Goal: Task Accomplishment & Management: Complete application form

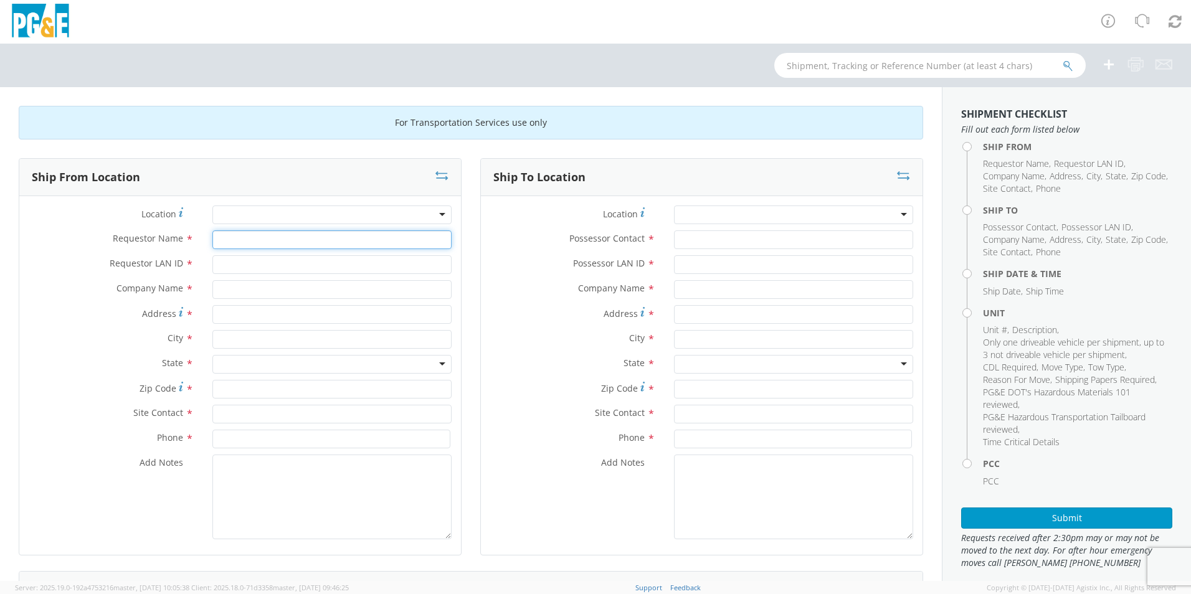
click at [241, 237] on input "Requestor Name *" at bounding box center [331, 240] width 239 height 19
type input "d"
type input "[PERSON_NAME]"
click at [229, 269] on input "Requestor LAN ID *" at bounding box center [331, 264] width 239 height 19
type input "DGCL"
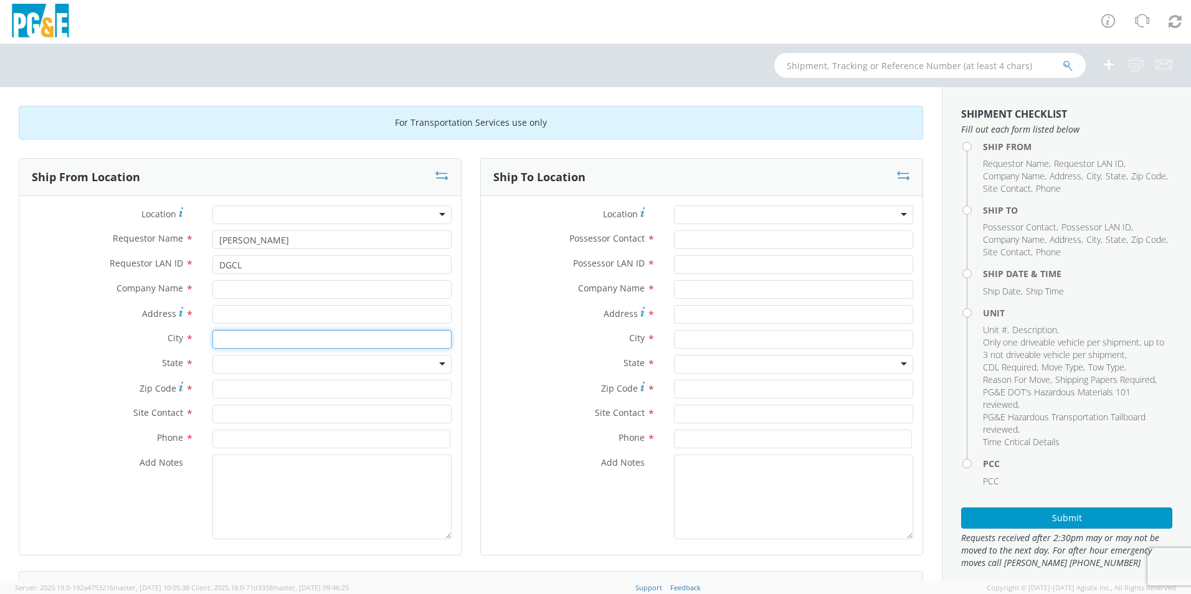
click at [229, 342] on input "text" at bounding box center [331, 339] width 239 height 19
type input "OAKDALE"
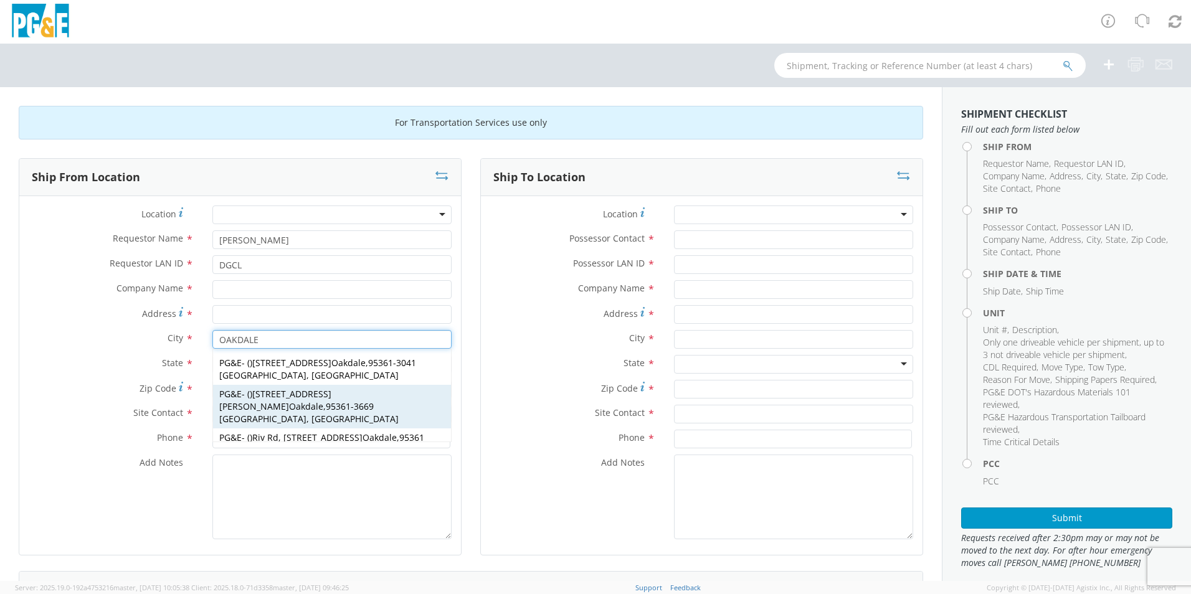
click at [249, 385] on div "PG&E - ( ) [STREET_ADDRESS][PERSON_NAME]" at bounding box center [332, 407] width 238 height 44
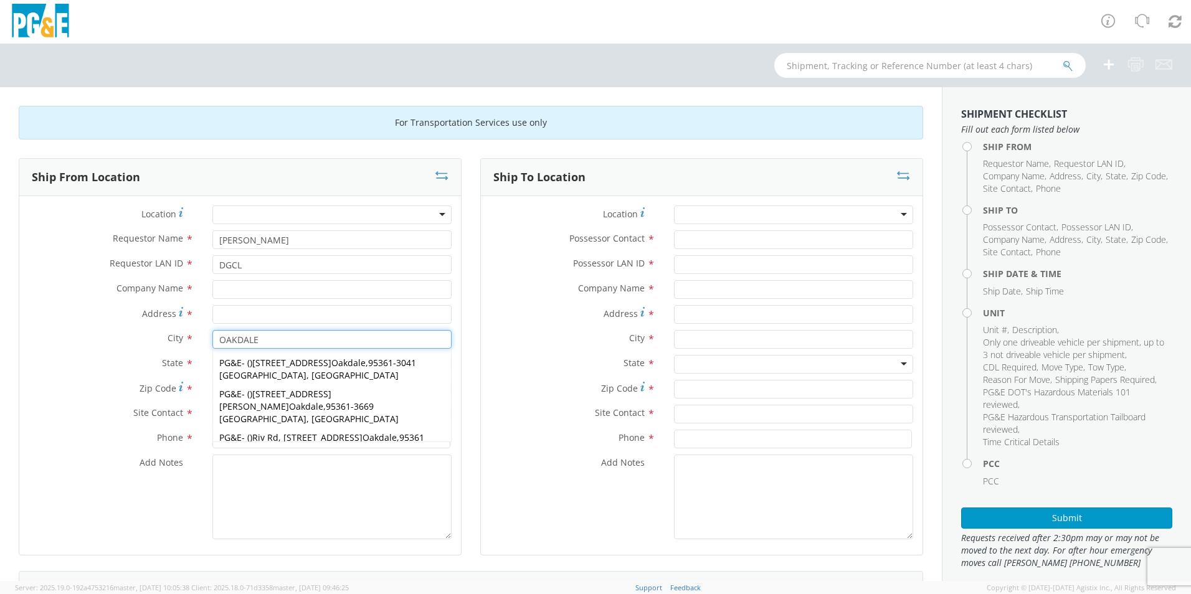
type input "PG&E"
type input "[STREET_ADDRESS][PERSON_NAME]"
type input "Oakdale"
type input "95361-3669"
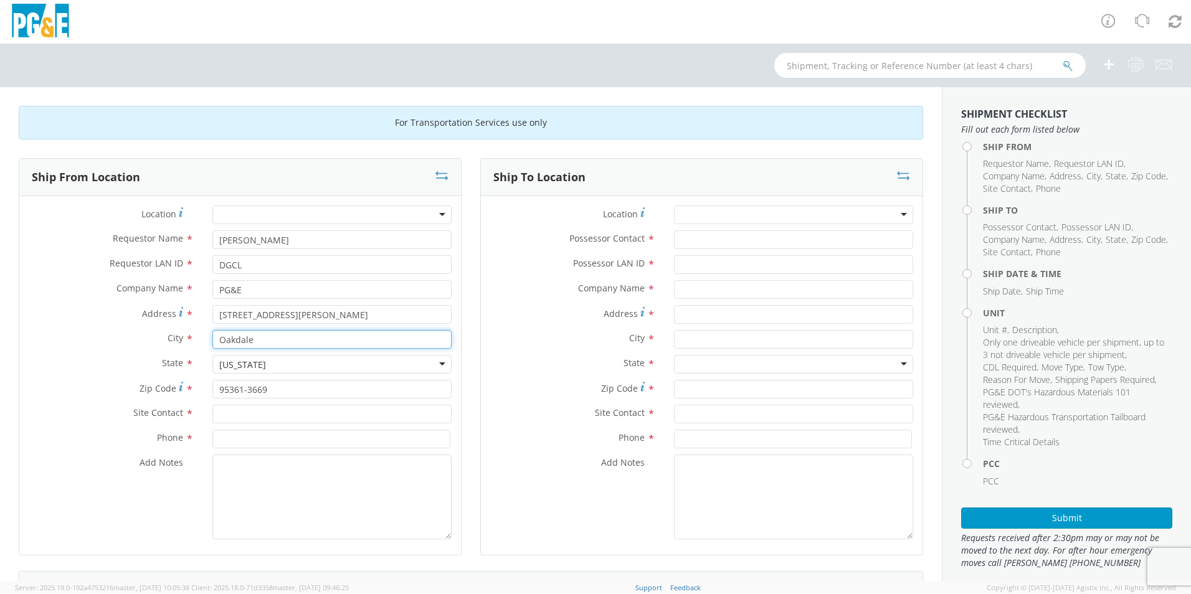
type input "Oakdale"
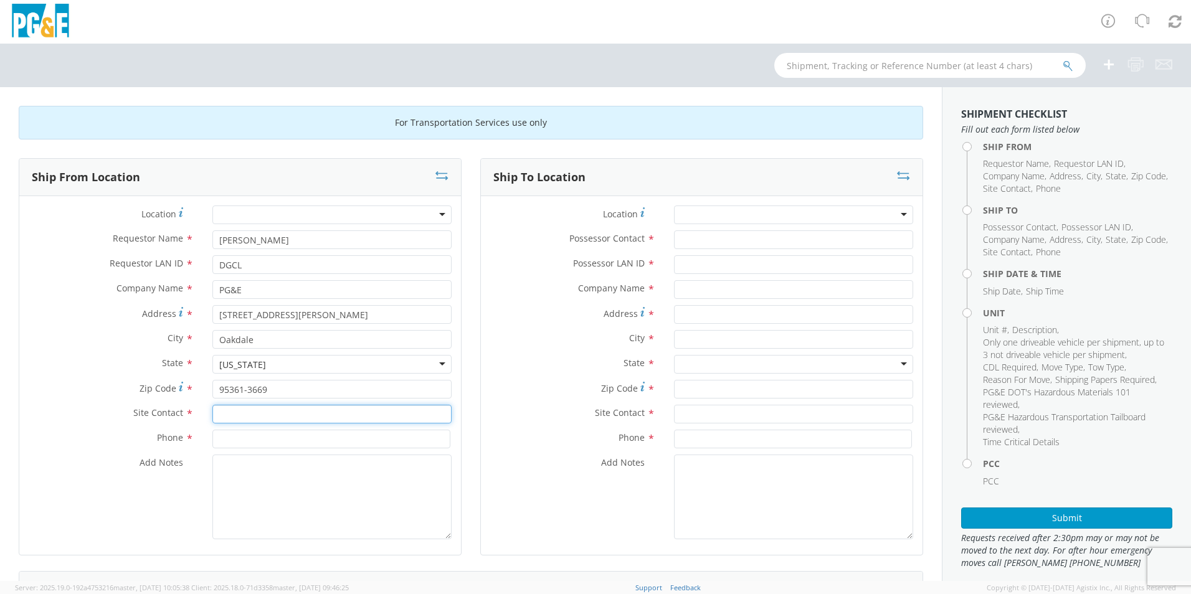
click at [254, 412] on input "text" at bounding box center [331, 414] width 239 height 19
type input "[PERSON_NAME]"
click at [232, 442] on input at bounding box center [331, 439] width 238 height 19
type input "[PHONE_NUMBER]"
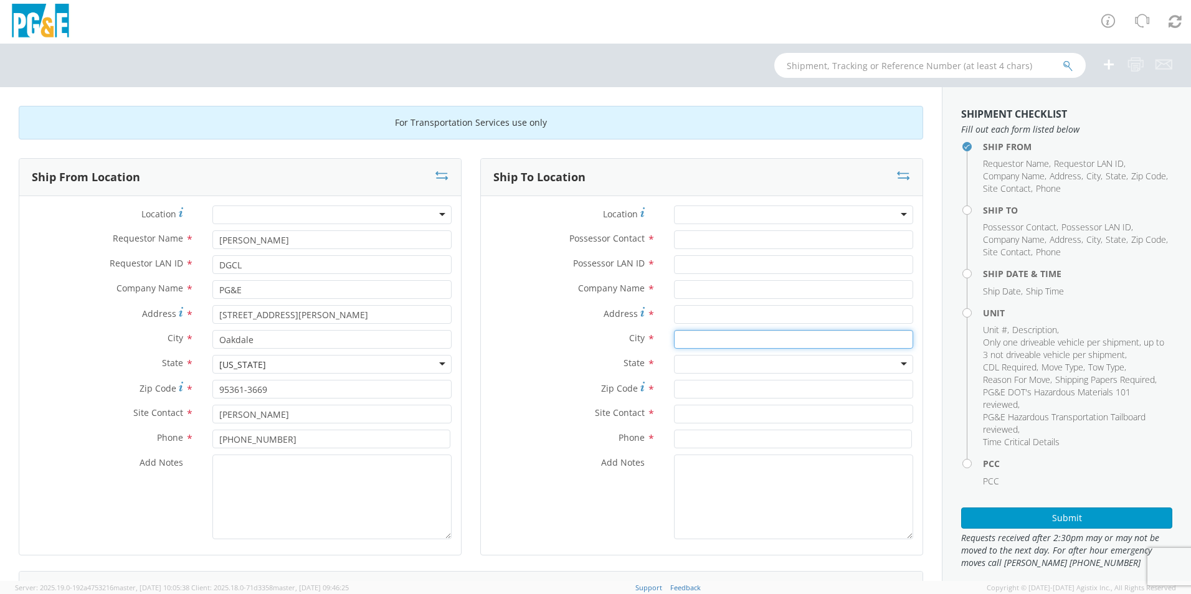
click at [682, 340] on input "text" at bounding box center [793, 339] width 239 height 19
type input "MADERA"
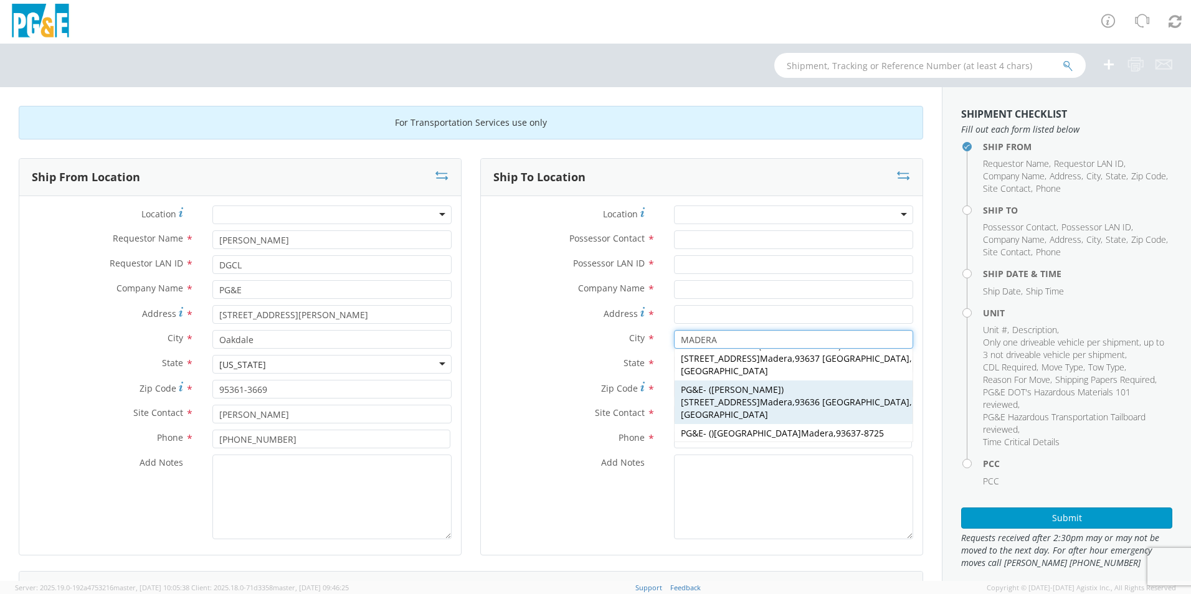
scroll to position [31, 0]
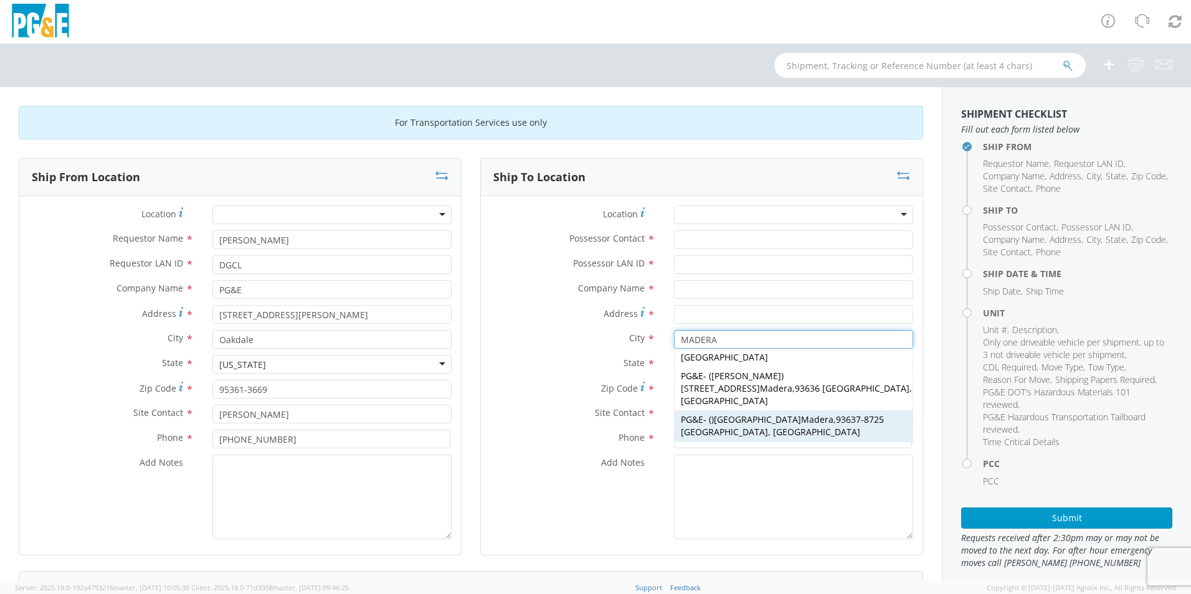
click at [730, 414] on span "[GEOGRAPHIC_DATA][PERSON_NAME]" at bounding box center [774, 420] width 120 height 12
type input "PG&E"
type input "[GEOGRAPHIC_DATA]"
type input "Madera"
type input "93637-8725"
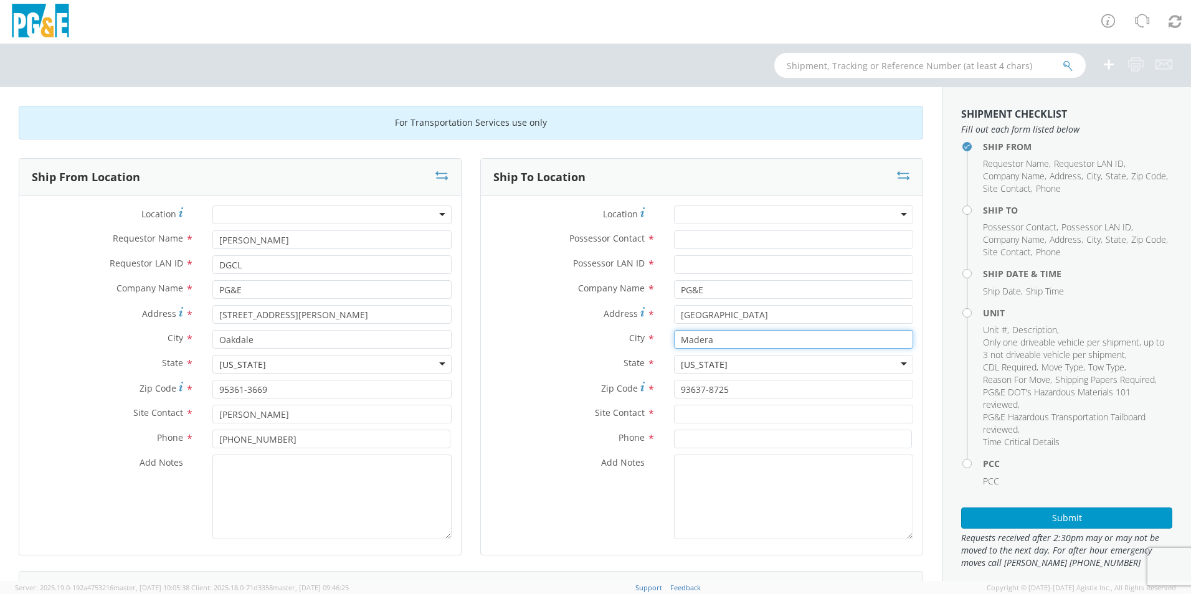
type input "Madera"
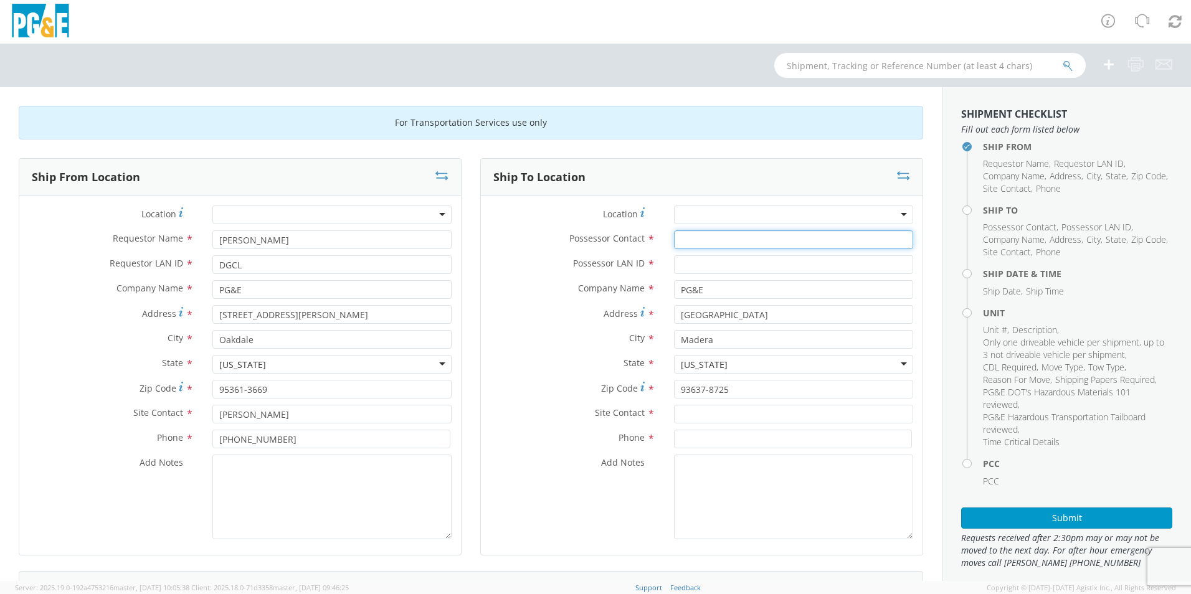
click at [695, 238] on input "Possessor Contact *" at bounding box center [793, 240] width 239 height 19
type input "[PERSON_NAME]"
click at [687, 269] on input "Possessor LAN ID *" at bounding box center [793, 264] width 239 height 19
type input "DGM8"
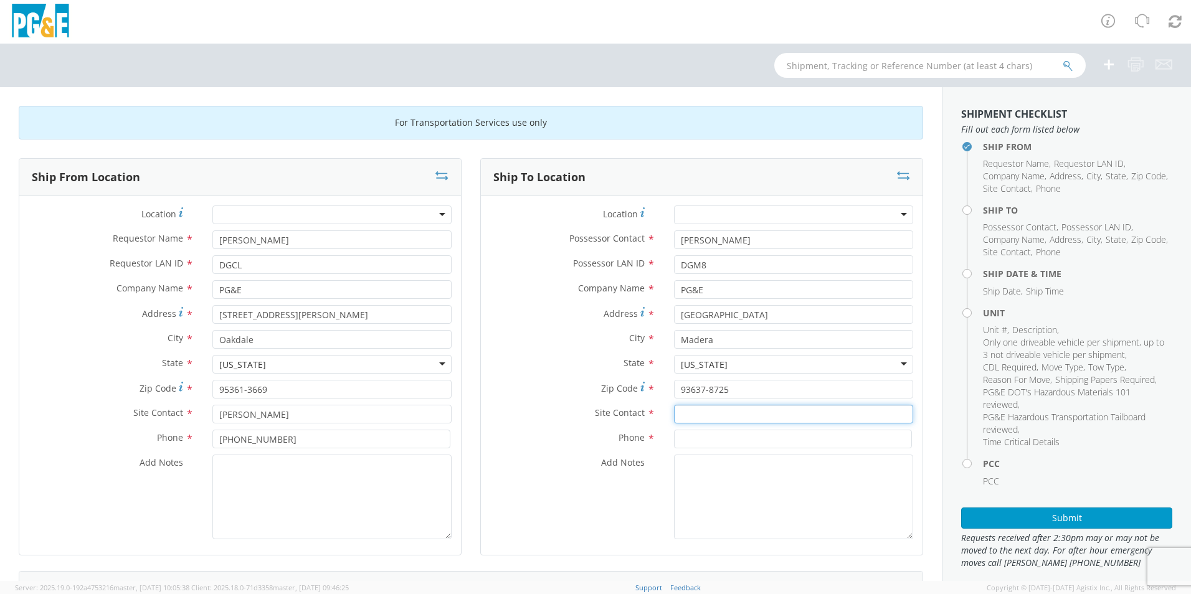
click at [689, 414] on input "text" at bounding box center [793, 414] width 239 height 19
type input "[PERSON_NAME]"
click at [683, 436] on input at bounding box center [793, 439] width 238 height 19
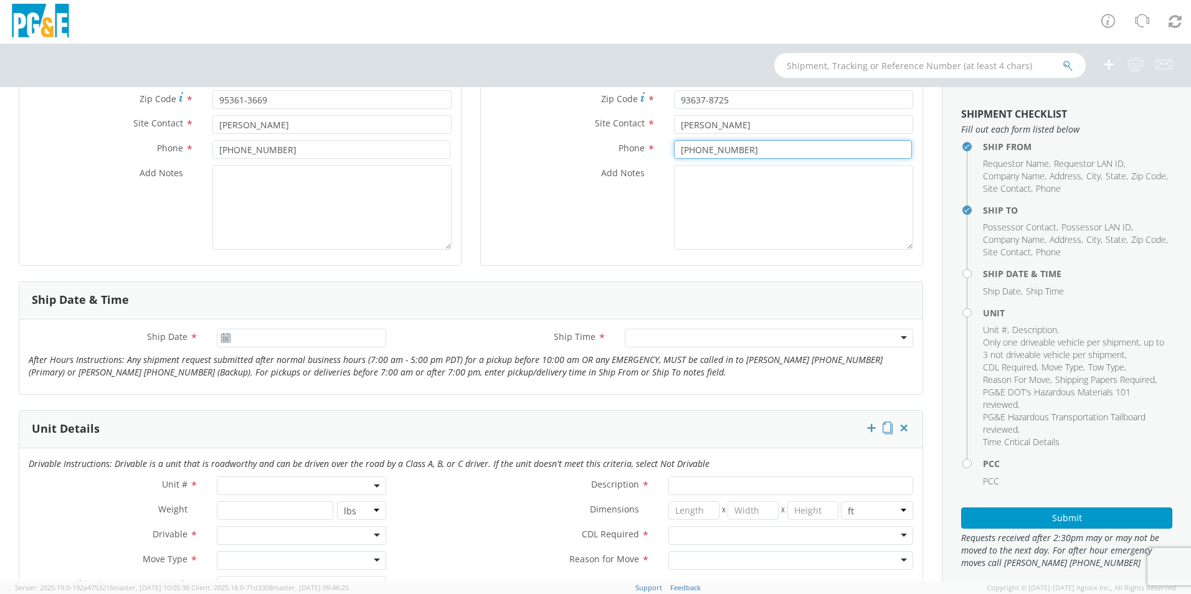
scroll to position [312, 0]
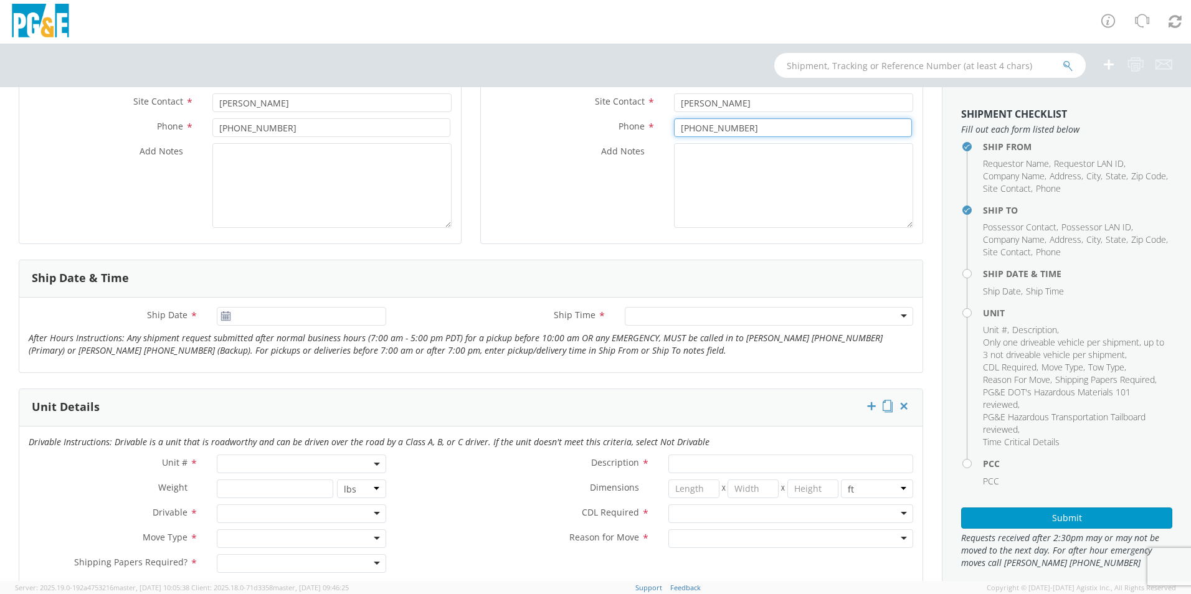
type input "[PHONE_NUMBER]"
click at [226, 315] on icon at bounding box center [226, 317] width 11 height 10
click at [246, 315] on input "[DATE]" at bounding box center [301, 316] width 169 height 19
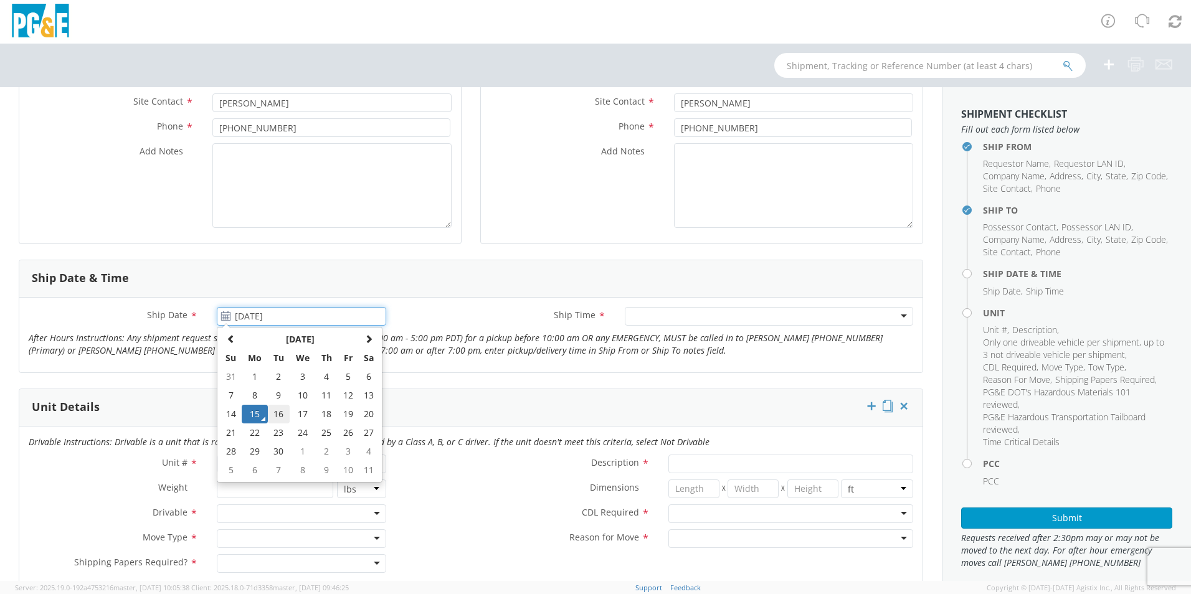
click at [275, 413] on td "16" at bounding box center [279, 414] width 22 height 19
type input "[DATE]"
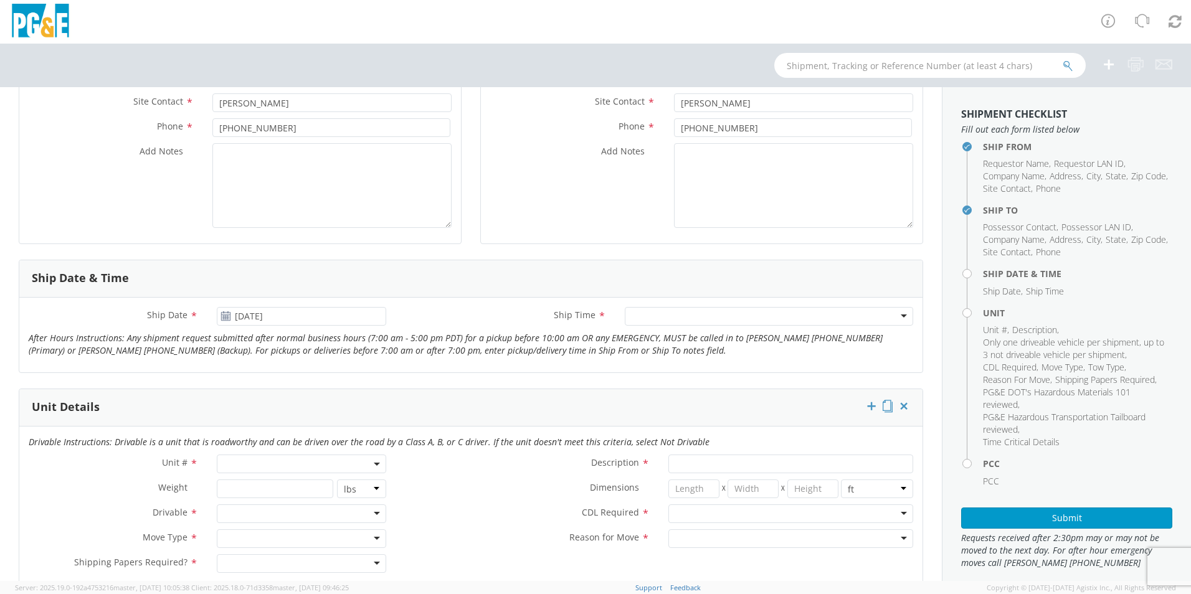
click at [895, 315] on div at bounding box center [769, 316] width 288 height 19
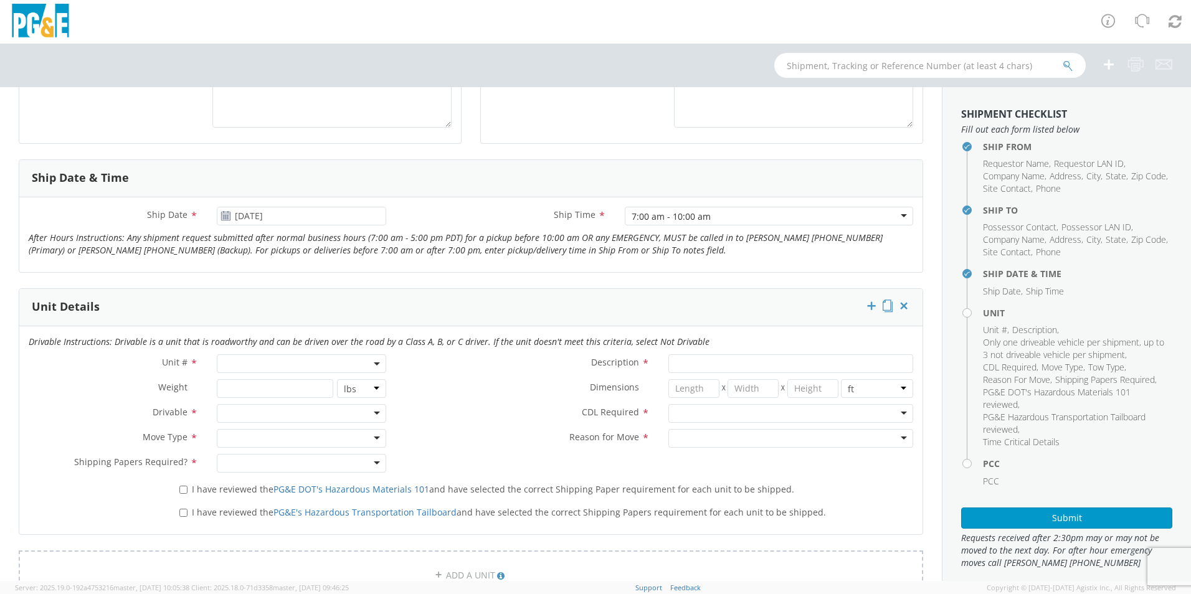
scroll to position [436, 0]
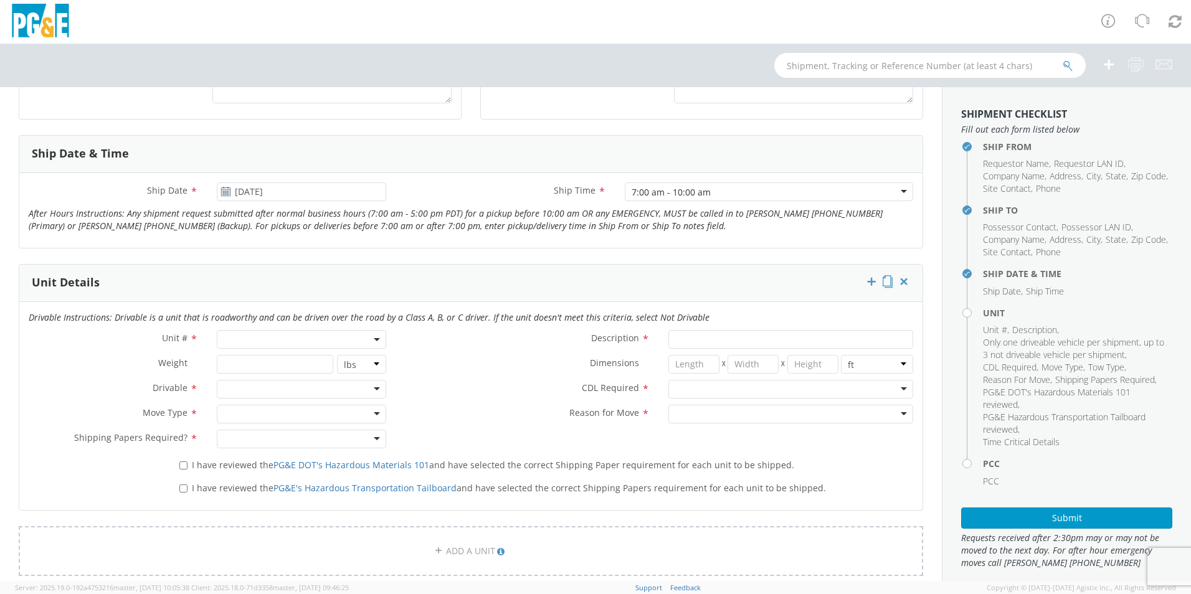
click at [241, 337] on span at bounding box center [301, 339] width 169 height 19
click at [229, 359] on input "search" at bounding box center [300, 360] width 161 height 19
type input "B28592"
type input "TRAILER; WATER BLAST 1200GL"
type input "26000"
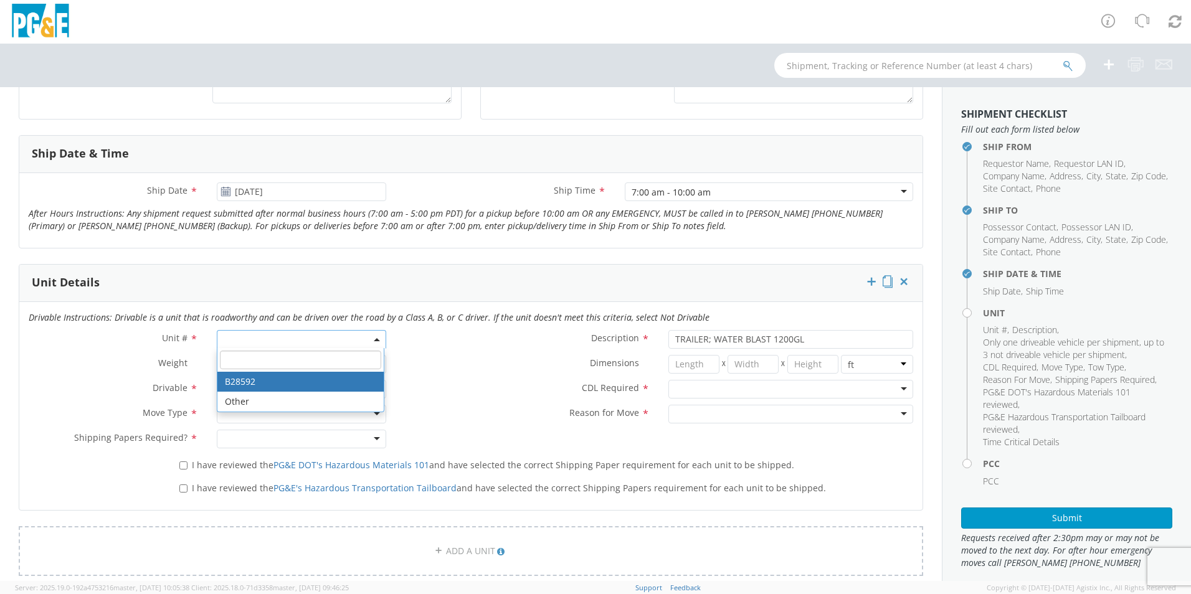
select select "B28592"
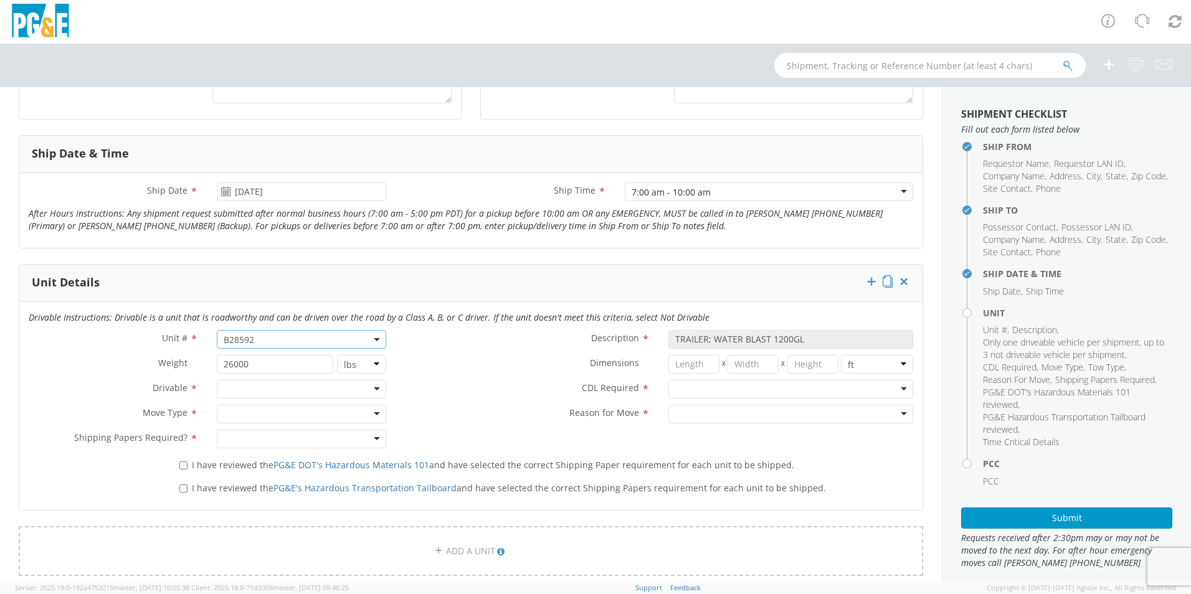
click at [375, 389] on div at bounding box center [301, 389] width 169 height 19
click at [295, 414] on div at bounding box center [301, 414] width 169 height 19
click at [369, 439] on div at bounding box center [301, 439] width 169 height 19
click at [175, 464] on div "I have reviewed the PG&E DOT's Hazardous Materials 101 and have selected the co…" at bounding box center [546, 463] width 753 height 17
click at [179, 464] on input "I have reviewed the PG&E DOT's Hazardous Materials 101 and have selected the co…" at bounding box center [183, 466] width 8 height 8
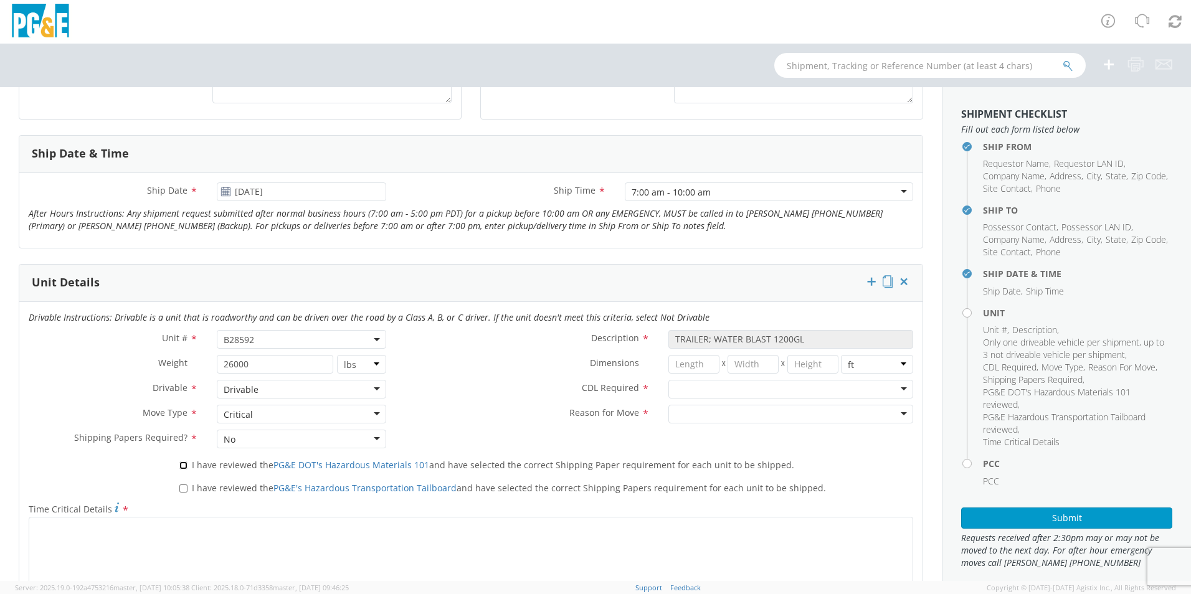
checkbox input "true"
click at [181, 485] on input "I have reviewed the PG&E's Hazardous Transportation Tailboard and have selected…" at bounding box center [183, 489] width 8 height 8
checkbox input "true"
click at [893, 388] on div at bounding box center [791, 389] width 245 height 19
click at [847, 411] on div at bounding box center [791, 414] width 245 height 19
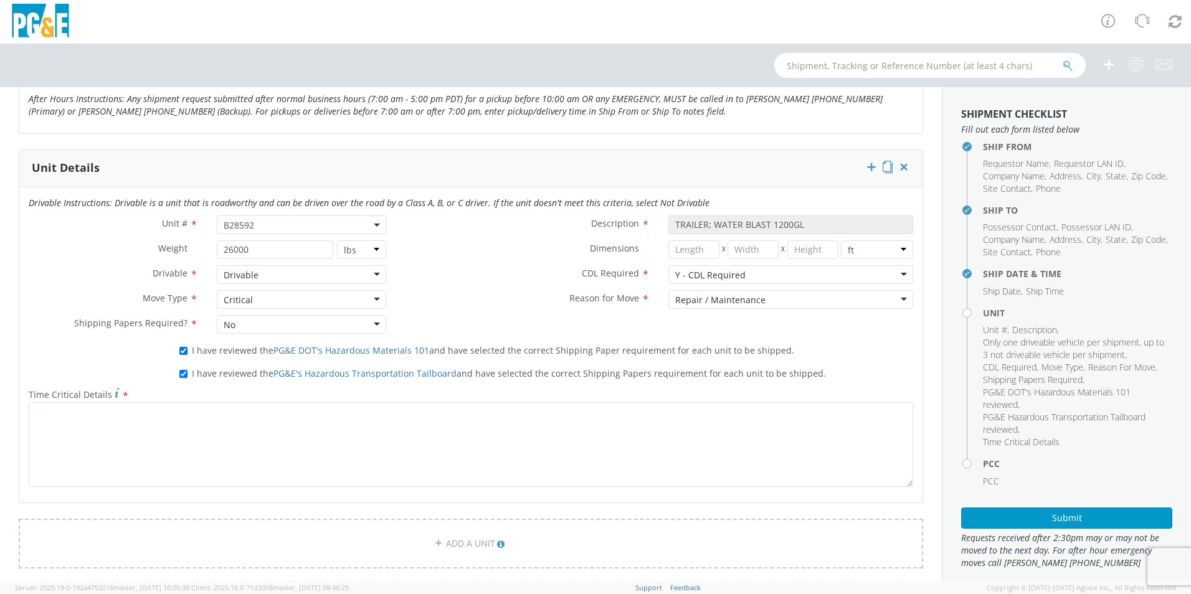
scroll to position [561, 0]
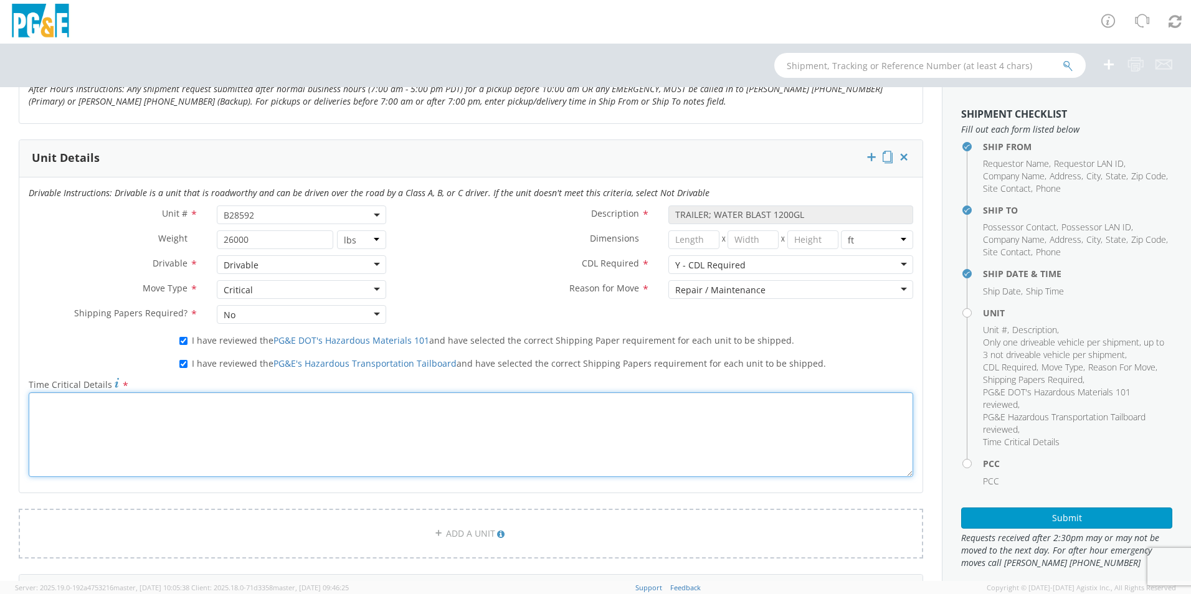
click at [119, 414] on textarea "Time Critical Details *" at bounding box center [471, 435] width 885 height 85
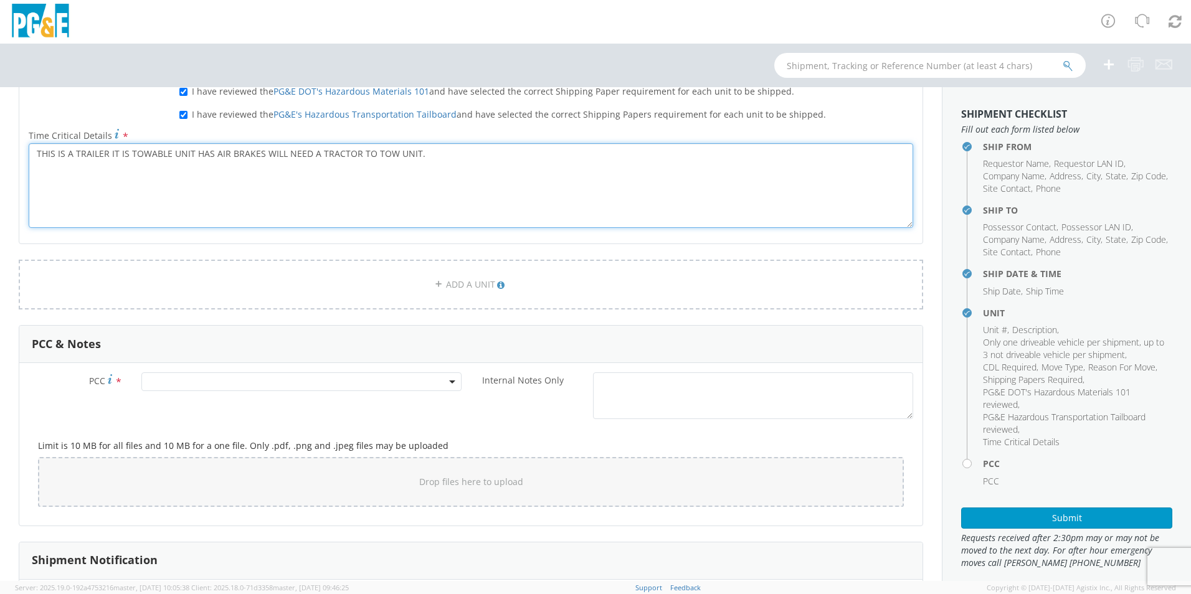
scroll to position [872, 0]
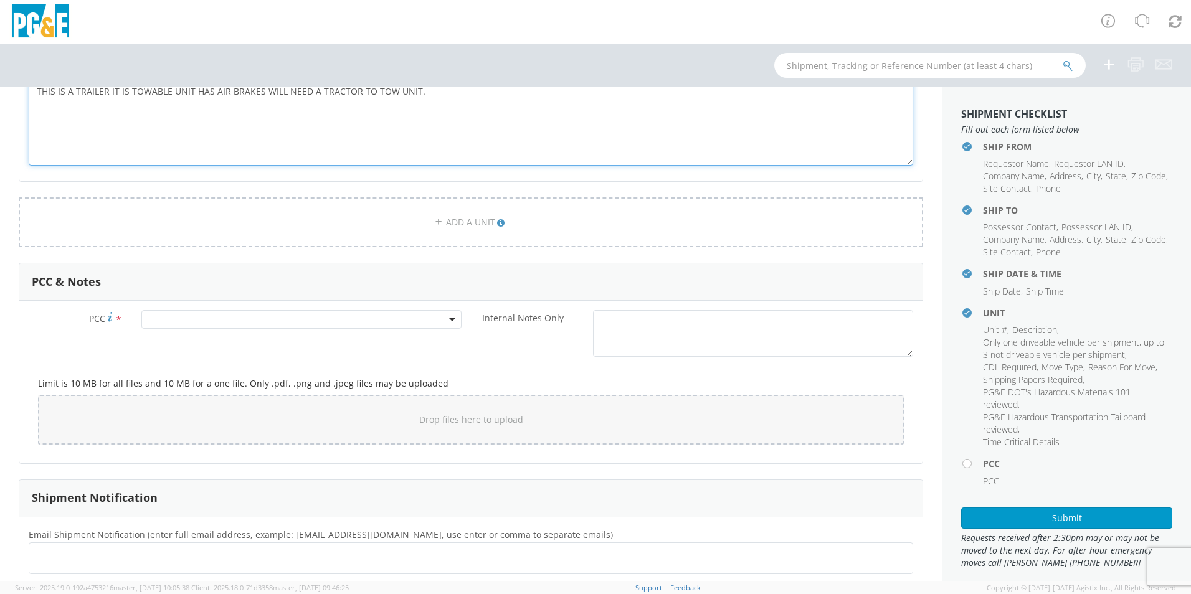
type textarea "THIS IS A TRAILER IT IS TOWABLE UNIT HAS AIR BRAKES WILL NEED A TRACTOR TO TOW …"
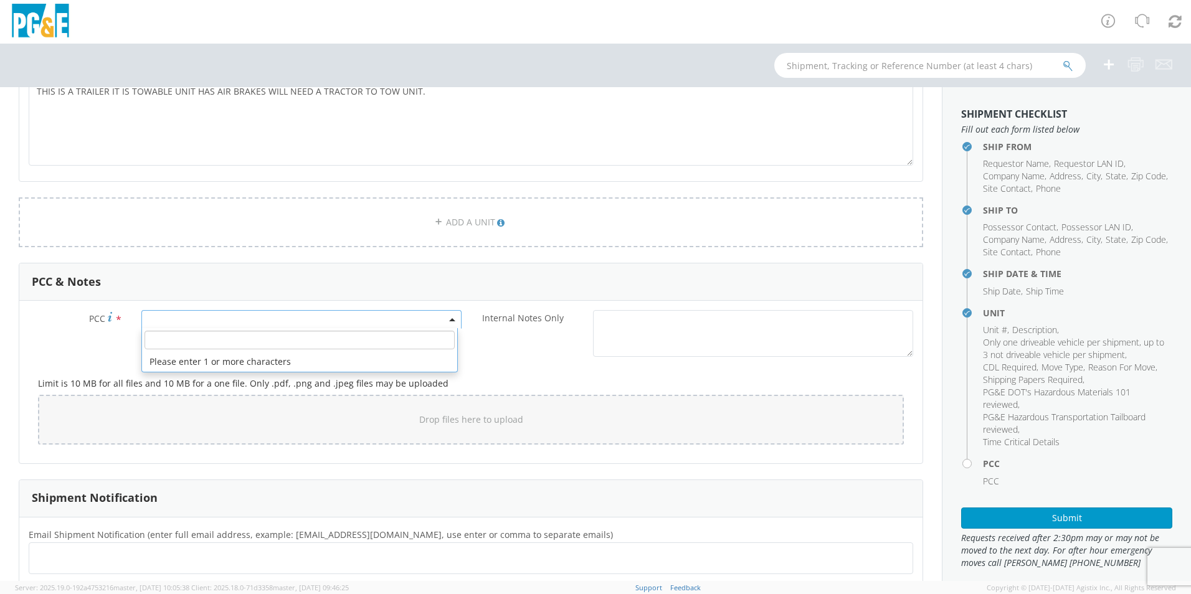
click at [162, 321] on span at bounding box center [301, 319] width 320 height 19
click at [159, 336] on input "number" at bounding box center [300, 340] width 310 height 19
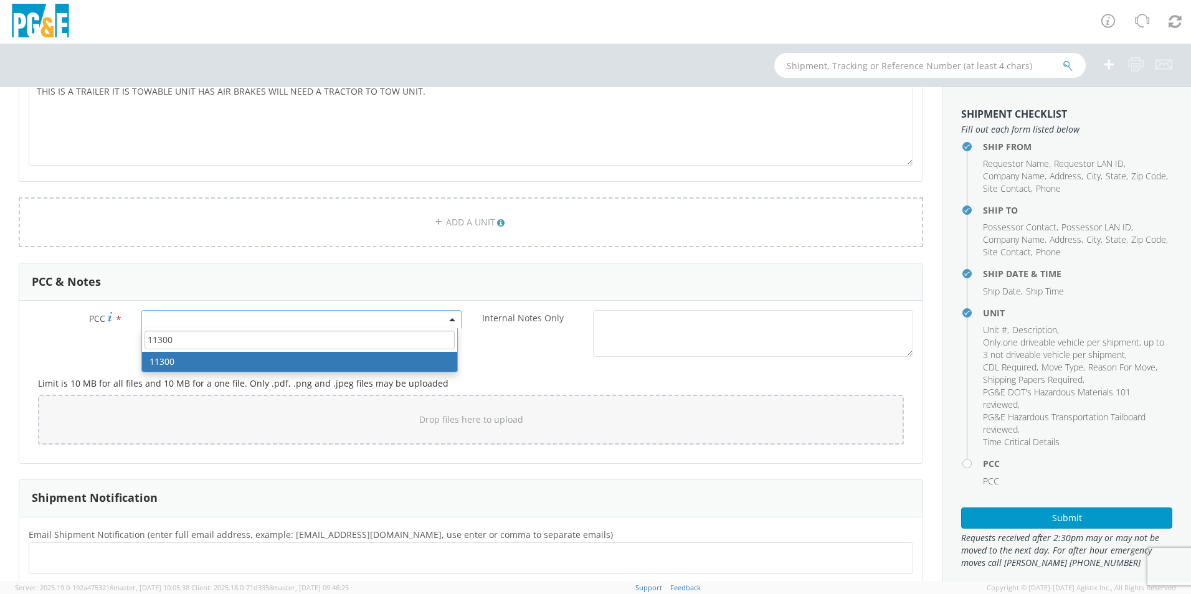
type input "11300"
select select "11300"
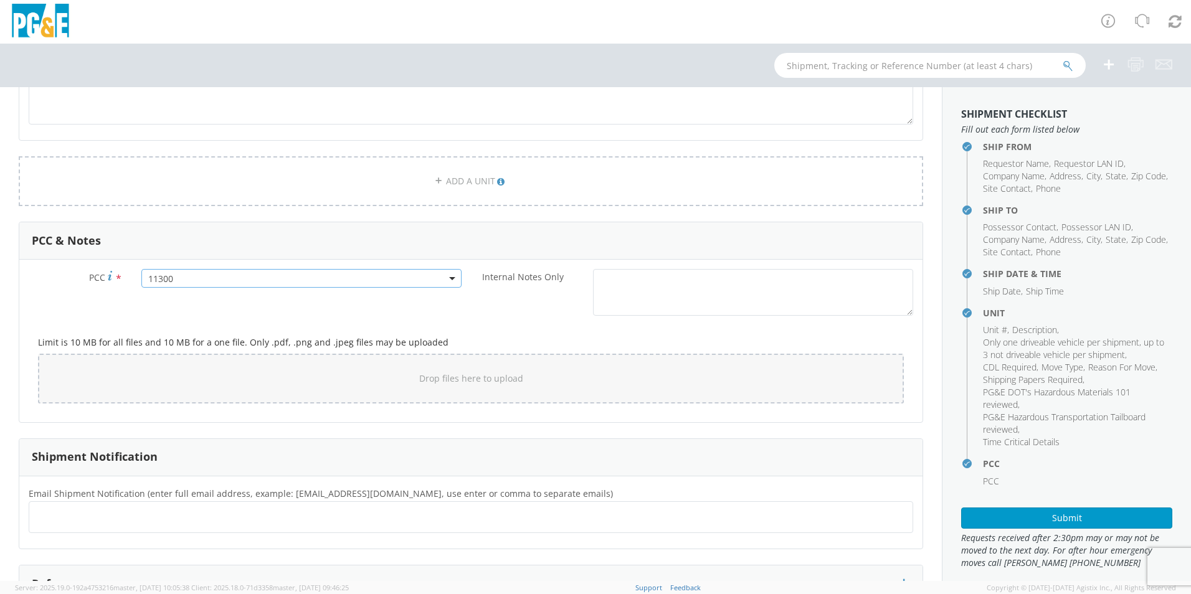
scroll to position [935, 0]
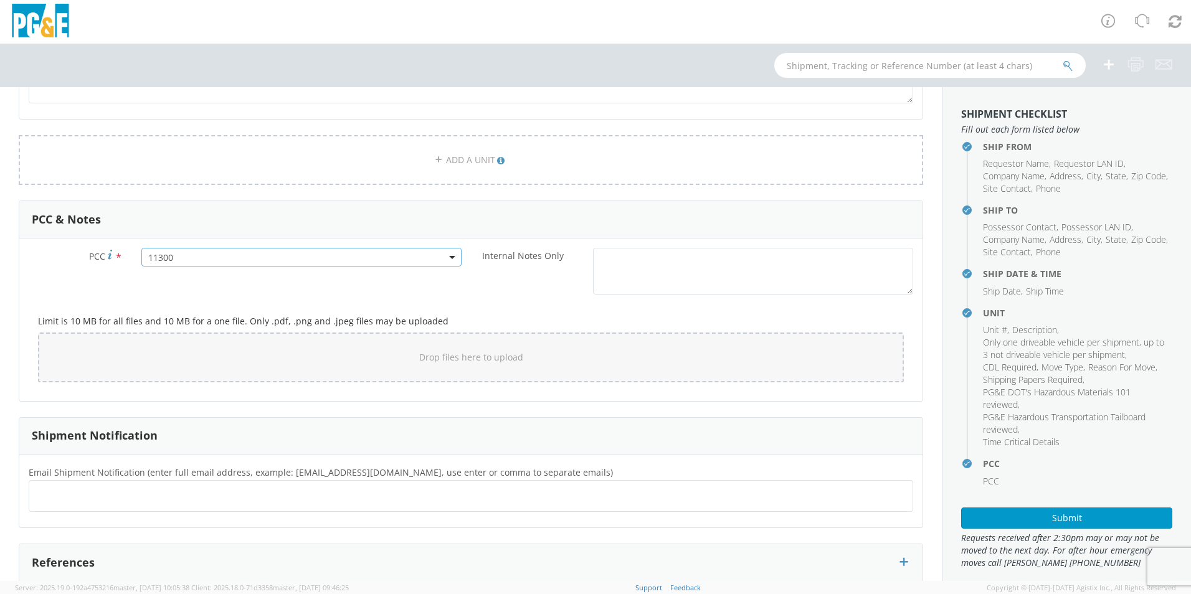
click at [49, 496] on ul at bounding box center [470, 496] width 873 height 21
type input "[EMAIL_ADDRESS][DOMAIN_NAME]"
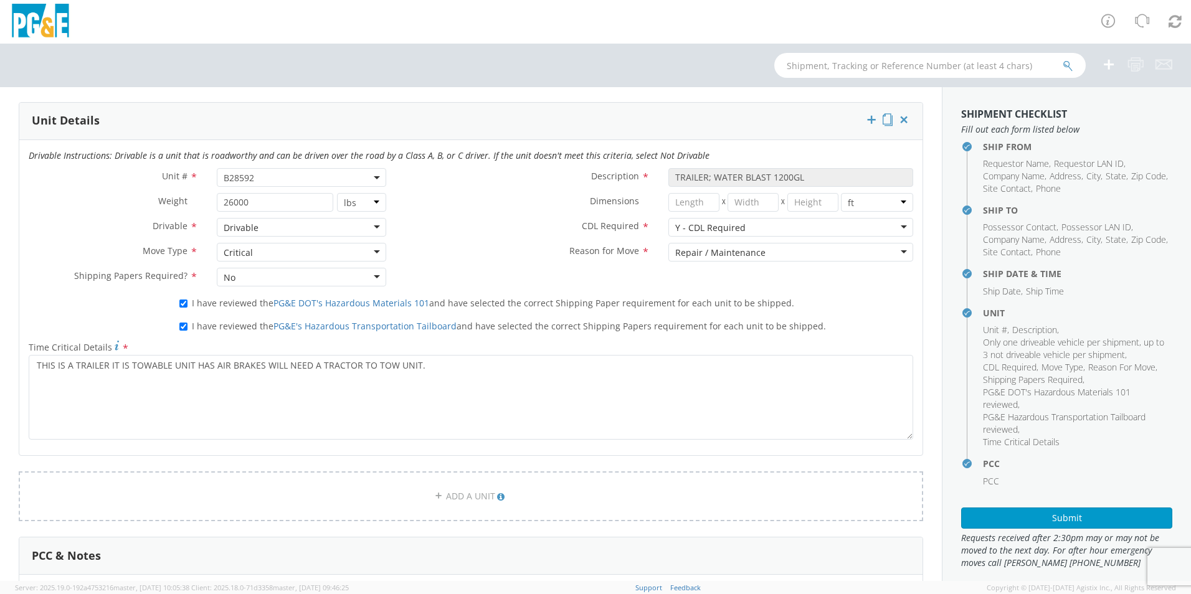
scroll to position [584, 0]
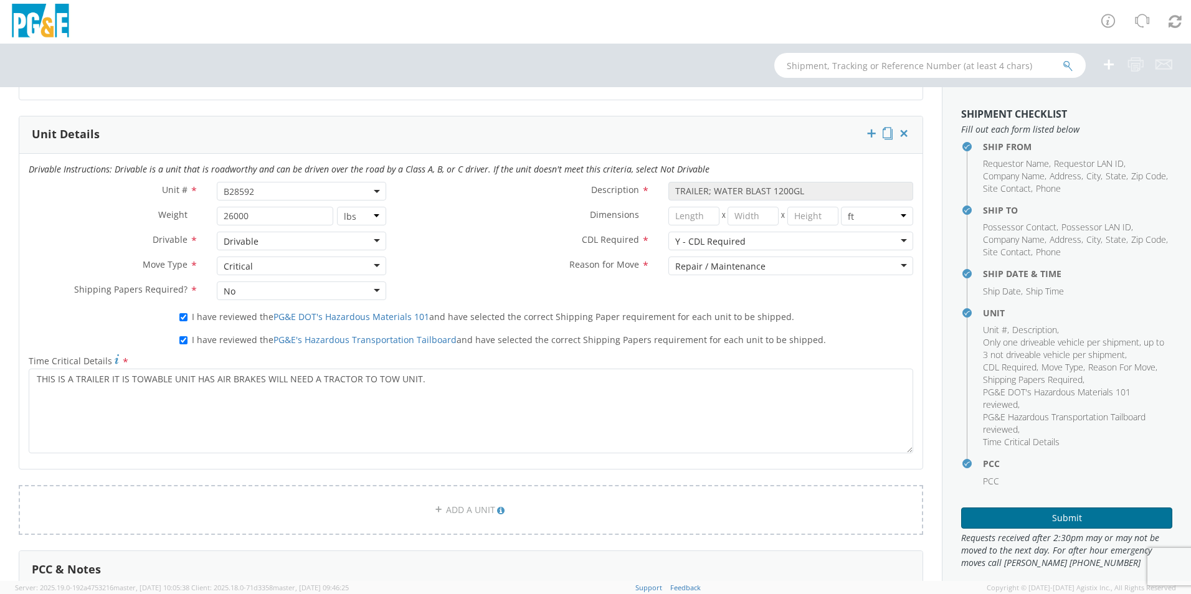
type input "[EMAIL_ADDRESS][DOMAIN_NAME]"
click at [1019, 519] on button "Submit" at bounding box center [1066, 518] width 211 height 21
